Goal: Find contact information: Find contact information

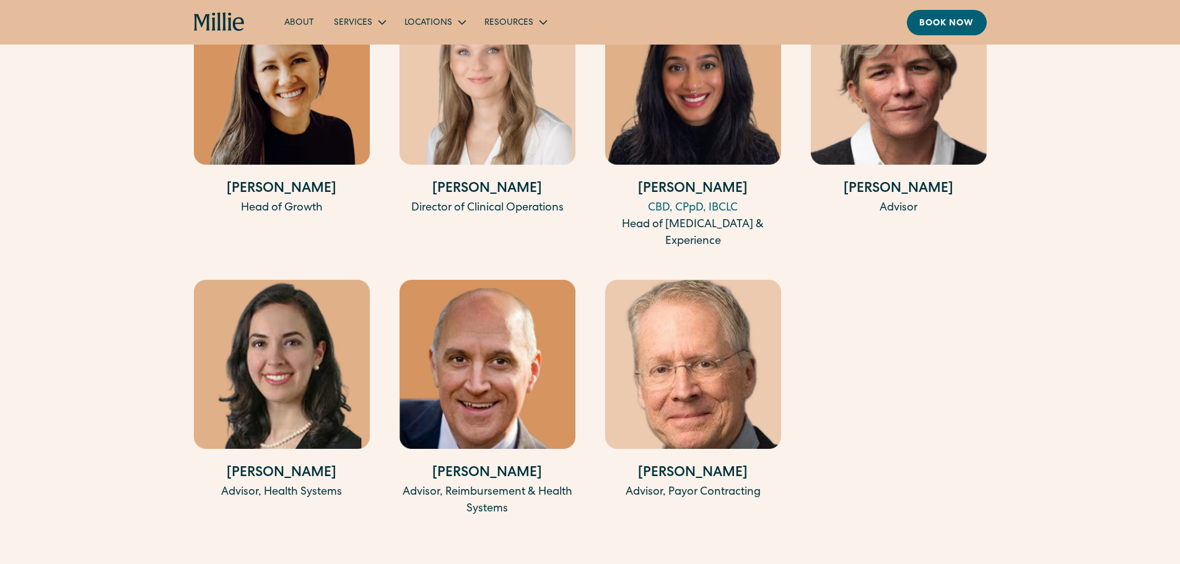
scroll to position [2539, 0]
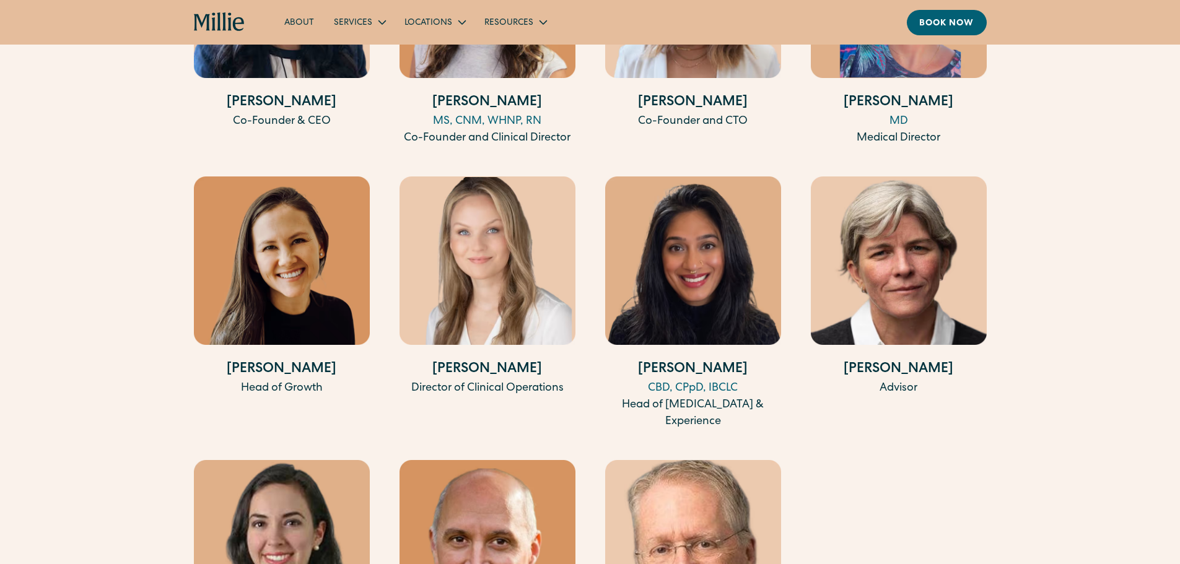
click at [285, 360] on h4 "[PERSON_NAME]" at bounding box center [282, 370] width 176 height 20
copy div "[PERSON_NAME]"
click at [297, 360] on h4 "[PERSON_NAME]" at bounding box center [282, 370] width 176 height 20
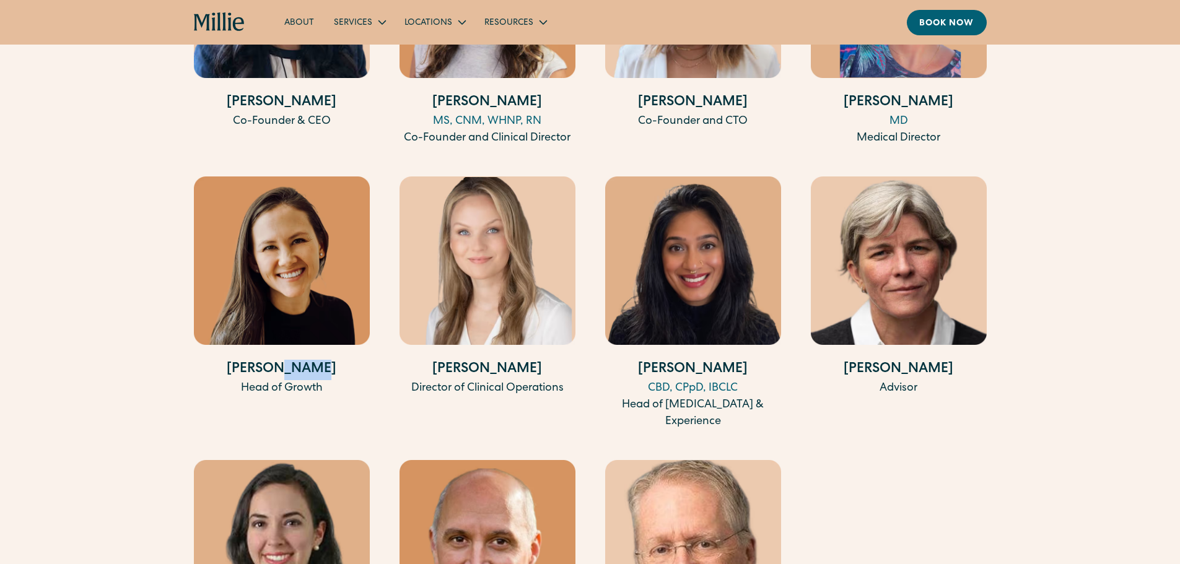
click at [297, 360] on h4 "[PERSON_NAME]" at bounding box center [282, 370] width 176 height 20
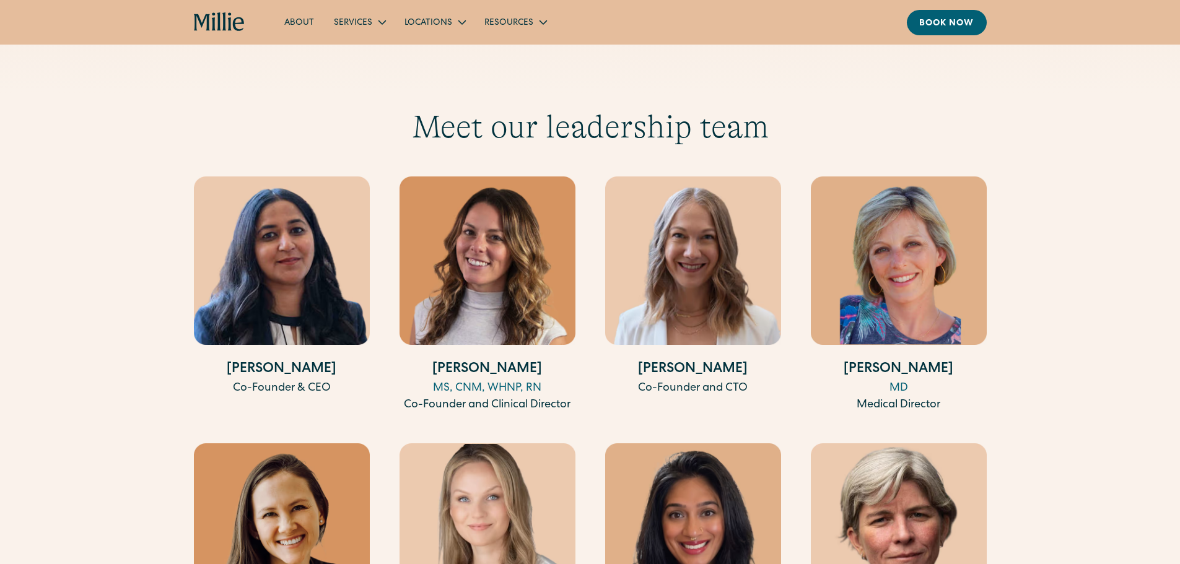
scroll to position [2415, 0]
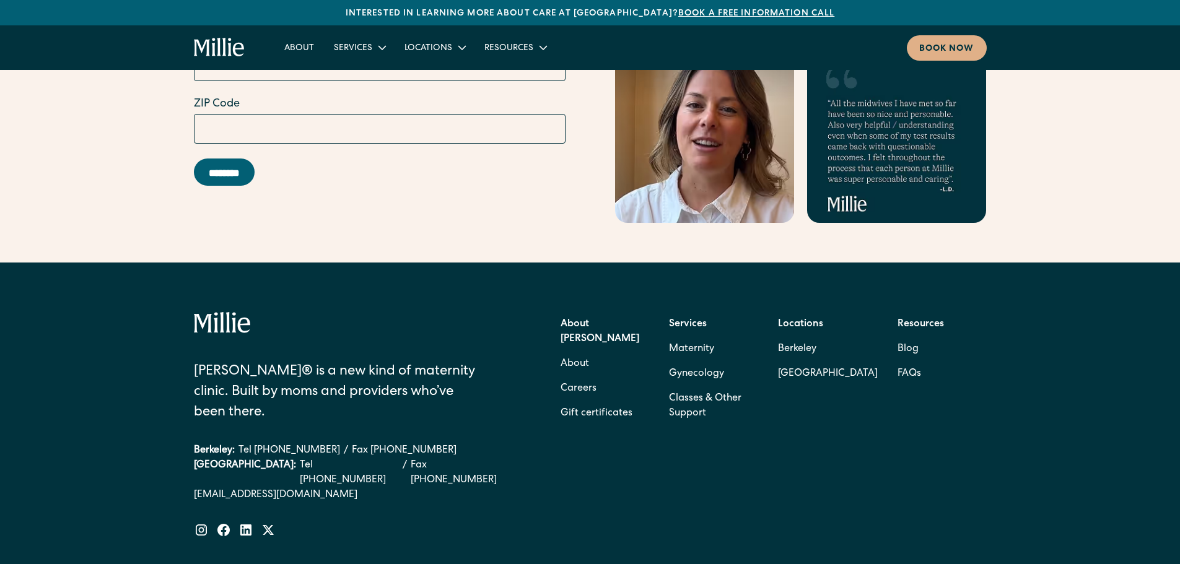
scroll to position [4971, 0]
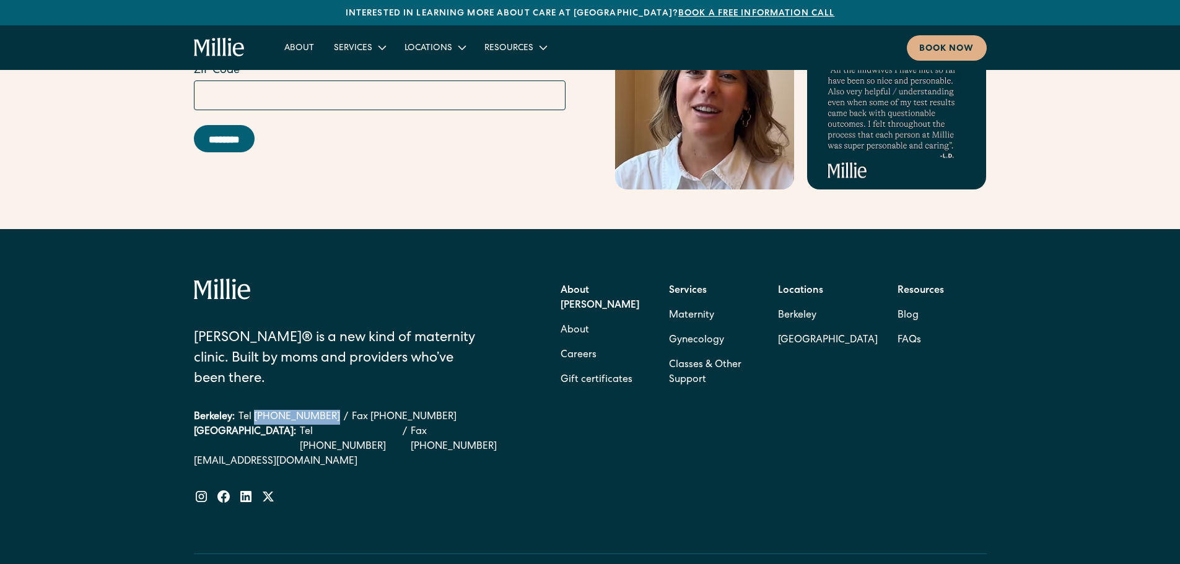
drag, startPoint x: 255, startPoint y: 333, endPoint x: 320, endPoint y: 335, distance: 65.7
click at [320, 335] on div "Millie® is a new kind of maternity clinic. Built by moms and providers who’ve b…" at bounding box center [354, 399] width 320 height 141
copy link "(510) 495-0310"
drag, startPoint x: 331, startPoint y: 360, endPoint x: 261, endPoint y: 360, distance: 69.4
click at [261, 425] on div "South Bay: Tel (408) 762-5855 / Fax (408) 377-2107" at bounding box center [354, 440] width 320 height 30
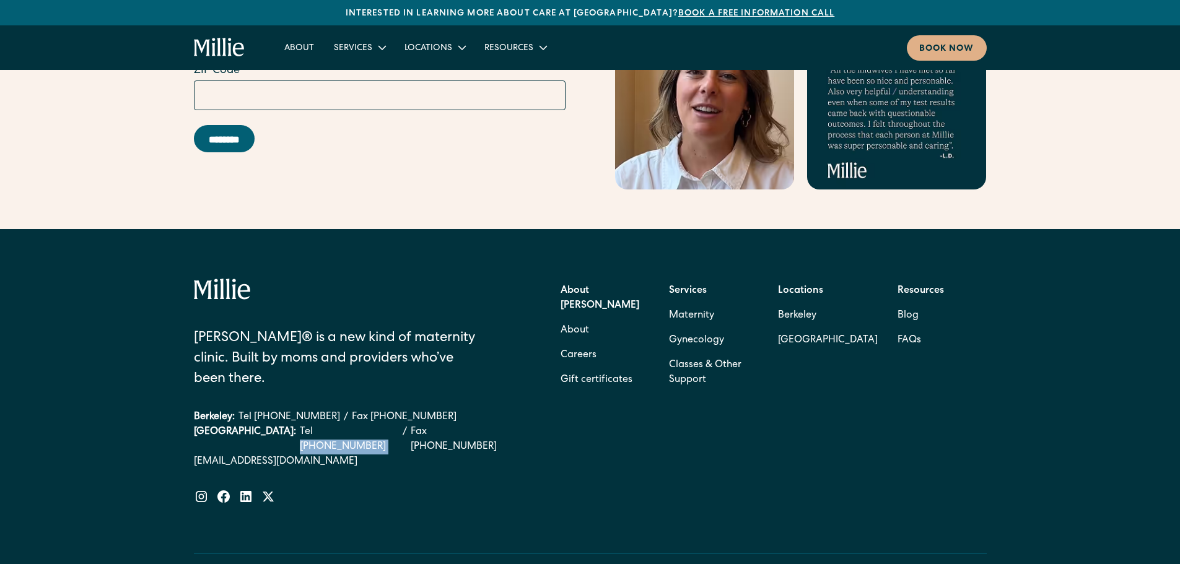
copy link "(408) 762-5855"
